Goal: Entertainment & Leisure: Consume media (video, audio)

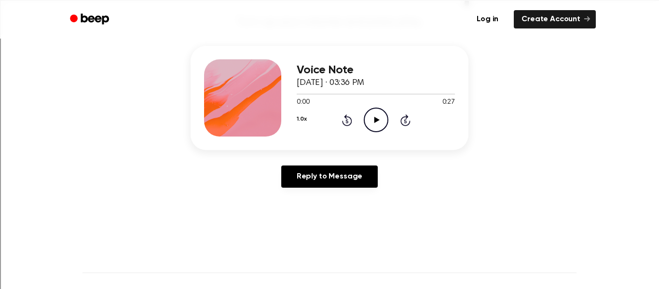
scroll to position [106, 0]
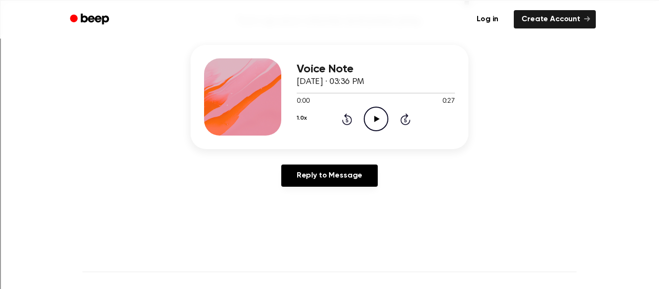
click at [374, 117] on icon at bounding box center [376, 119] width 5 height 6
click at [374, 117] on icon at bounding box center [376, 119] width 4 height 6
click at [375, 118] on icon at bounding box center [376, 119] width 5 height 6
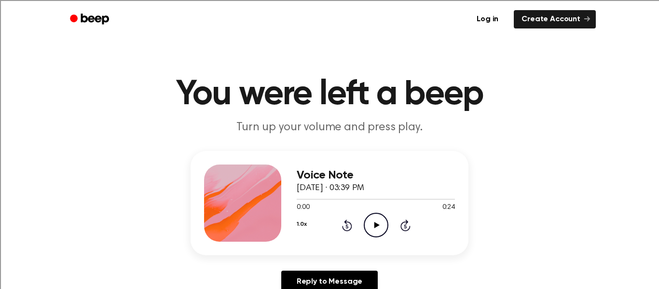
click at [371, 224] on icon "Play Audio" at bounding box center [376, 225] width 25 height 25
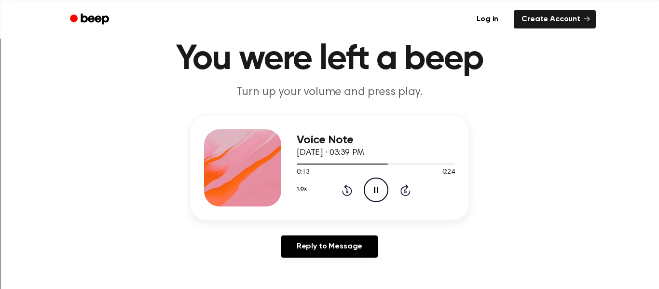
scroll to position [35, 0]
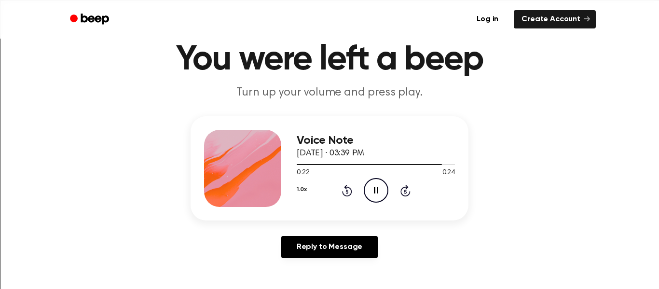
click at [374, 192] on icon at bounding box center [376, 190] width 4 height 6
